Goal: Information Seeking & Learning: Learn about a topic

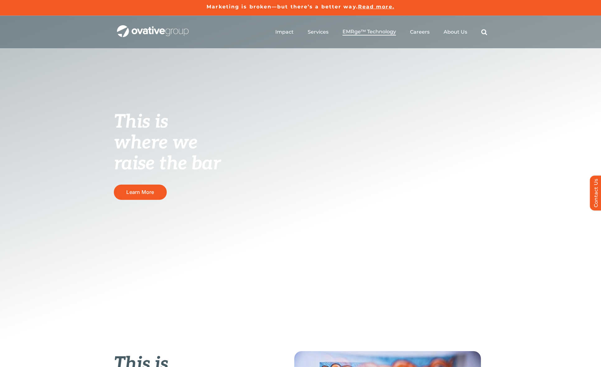
click at [365, 32] on span "EMRge™ Technology" at bounding box center [368, 32] width 53 height 6
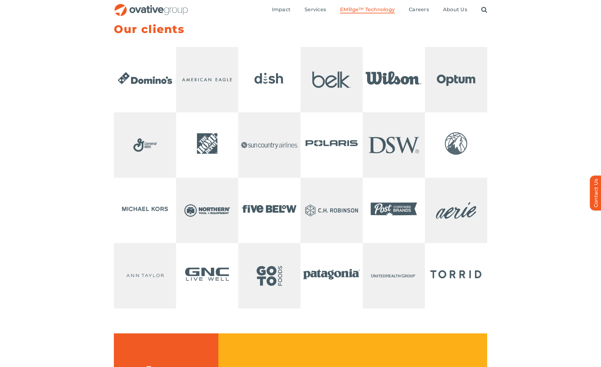
scroll to position [1248, 0]
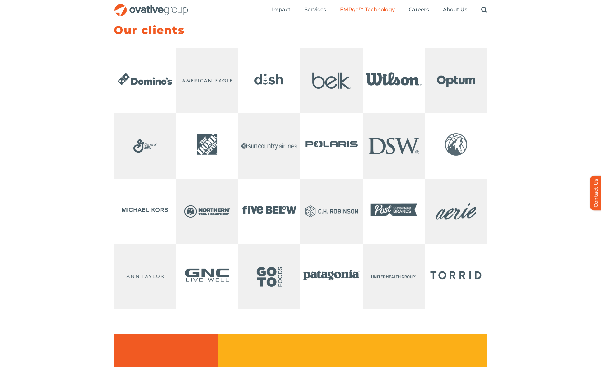
click at [148, 232] on img at bounding box center [145, 209] width 62 height 62
click at [144, 232] on img at bounding box center [145, 209] width 62 height 62
